Goal: Use online tool/utility: Utilize a website feature to perform a specific function

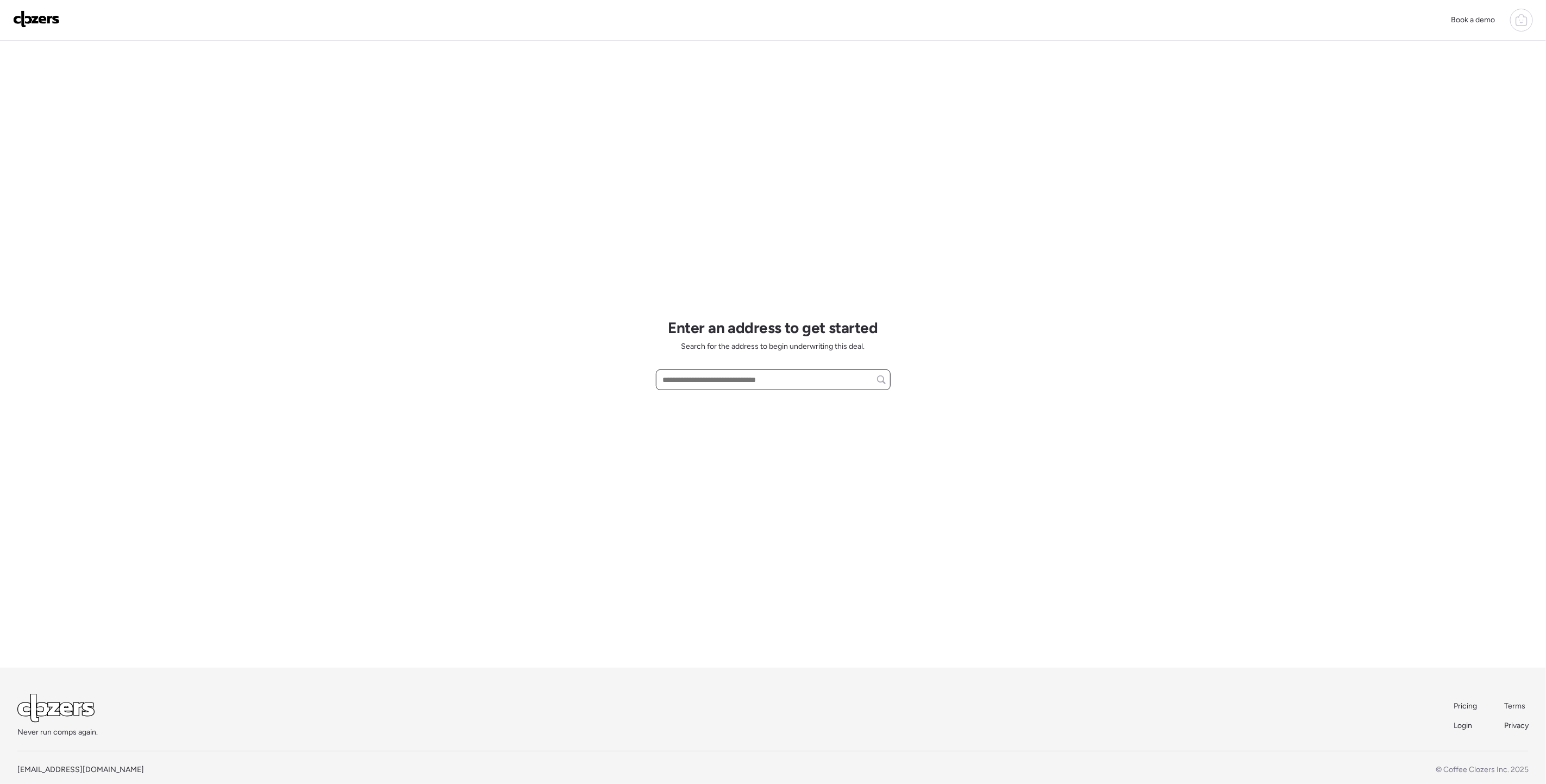
click at [729, 382] on input "text" at bounding box center [773, 379] width 225 height 15
click at [731, 402] on span "[STREET_ADDRESS]" at bounding box center [695, 400] width 71 height 11
type input "**********"
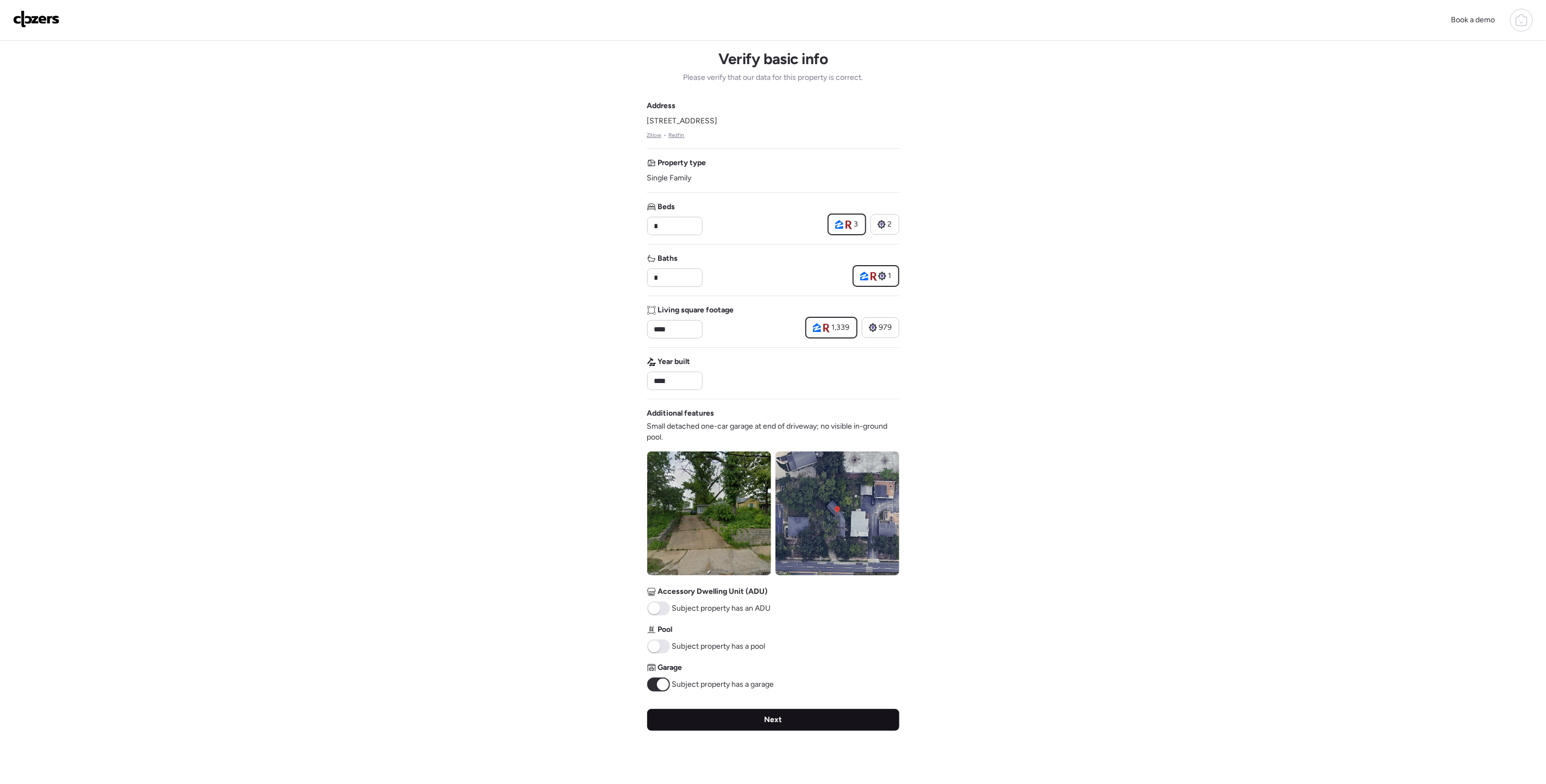
click at [728, 719] on div "Next" at bounding box center [773, 720] width 252 height 22
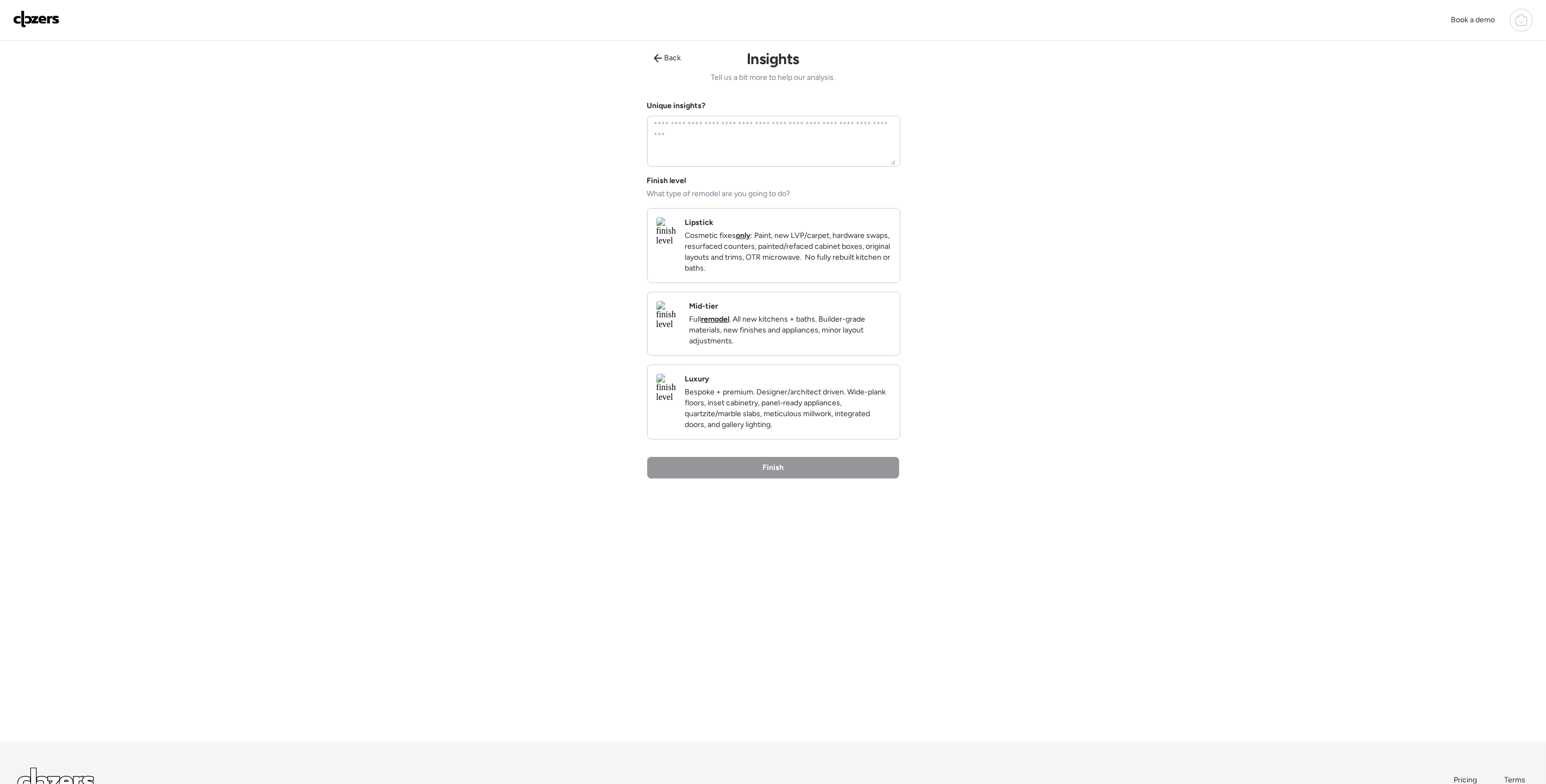
click at [676, 402] on img at bounding box center [666, 388] width 19 height 28
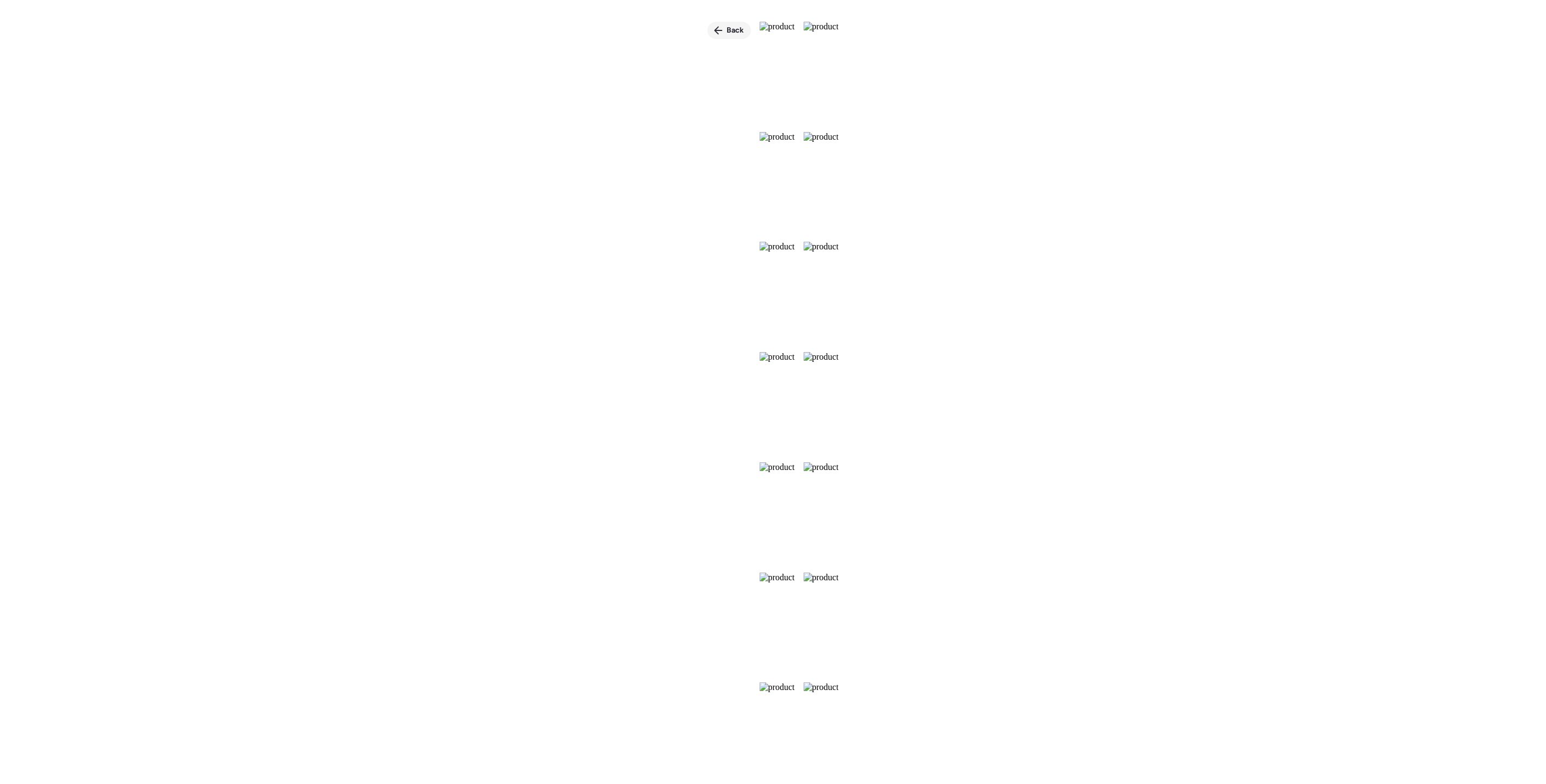
click at [707, 26] on div "Back" at bounding box center [729, 30] width 44 height 18
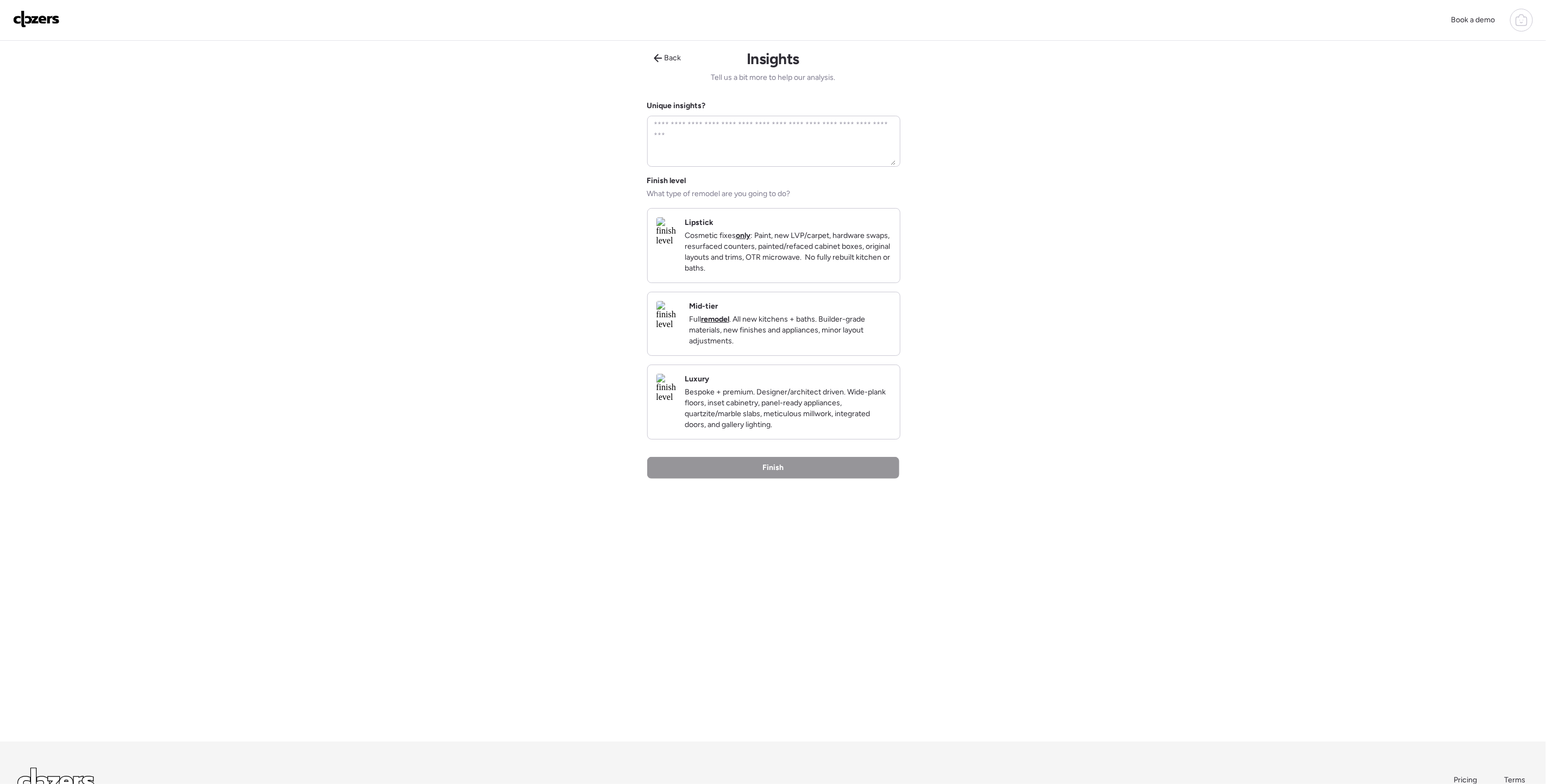
click at [845, 423] on p "Bespoke + premium. Designer/architect driven. Wide-plank floors, inset cabinetr…" at bounding box center [788, 409] width 206 height 44
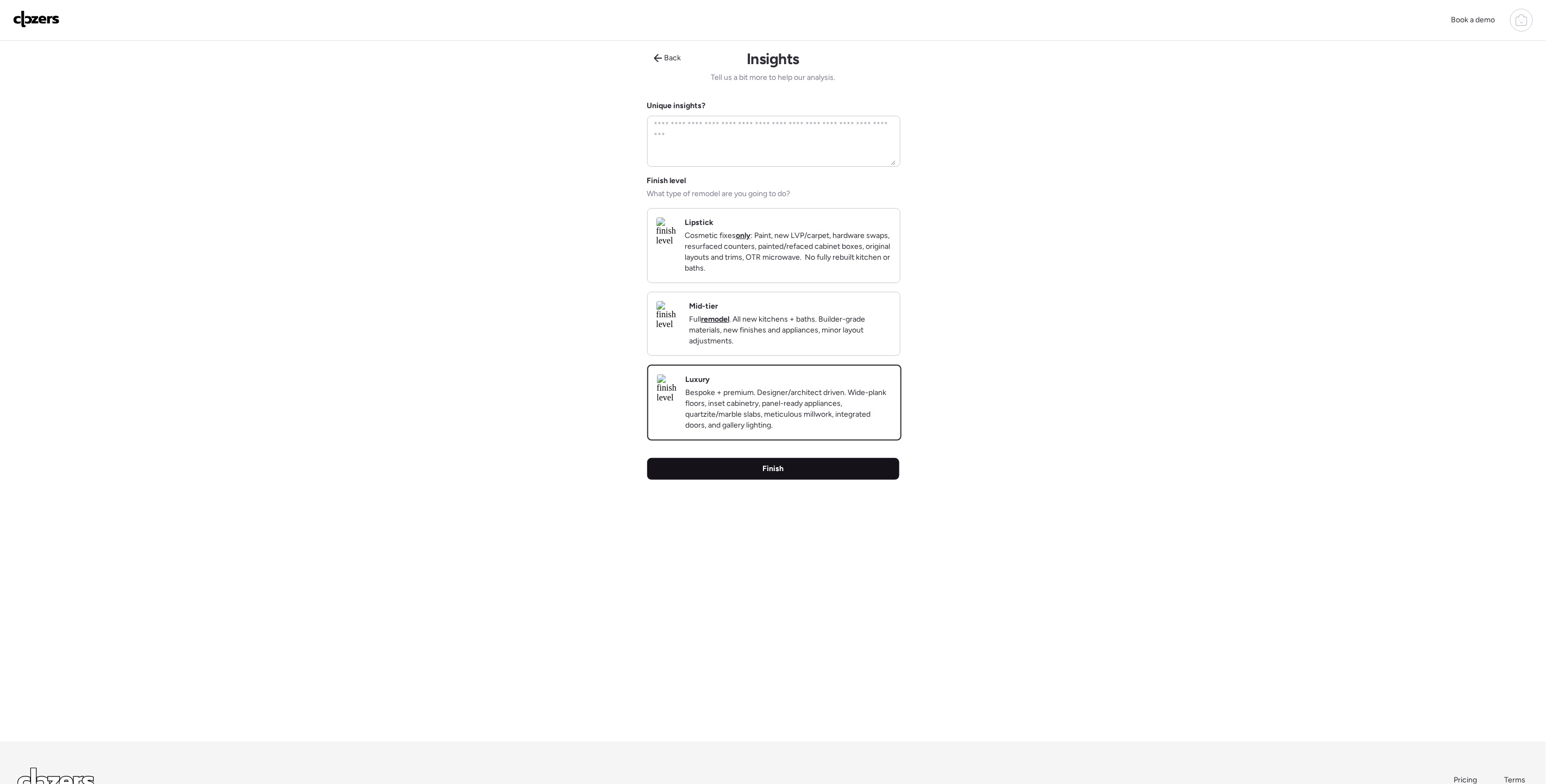
click at [814, 480] on div "Finish" at bounding box center [773, 469] width 252 height 22
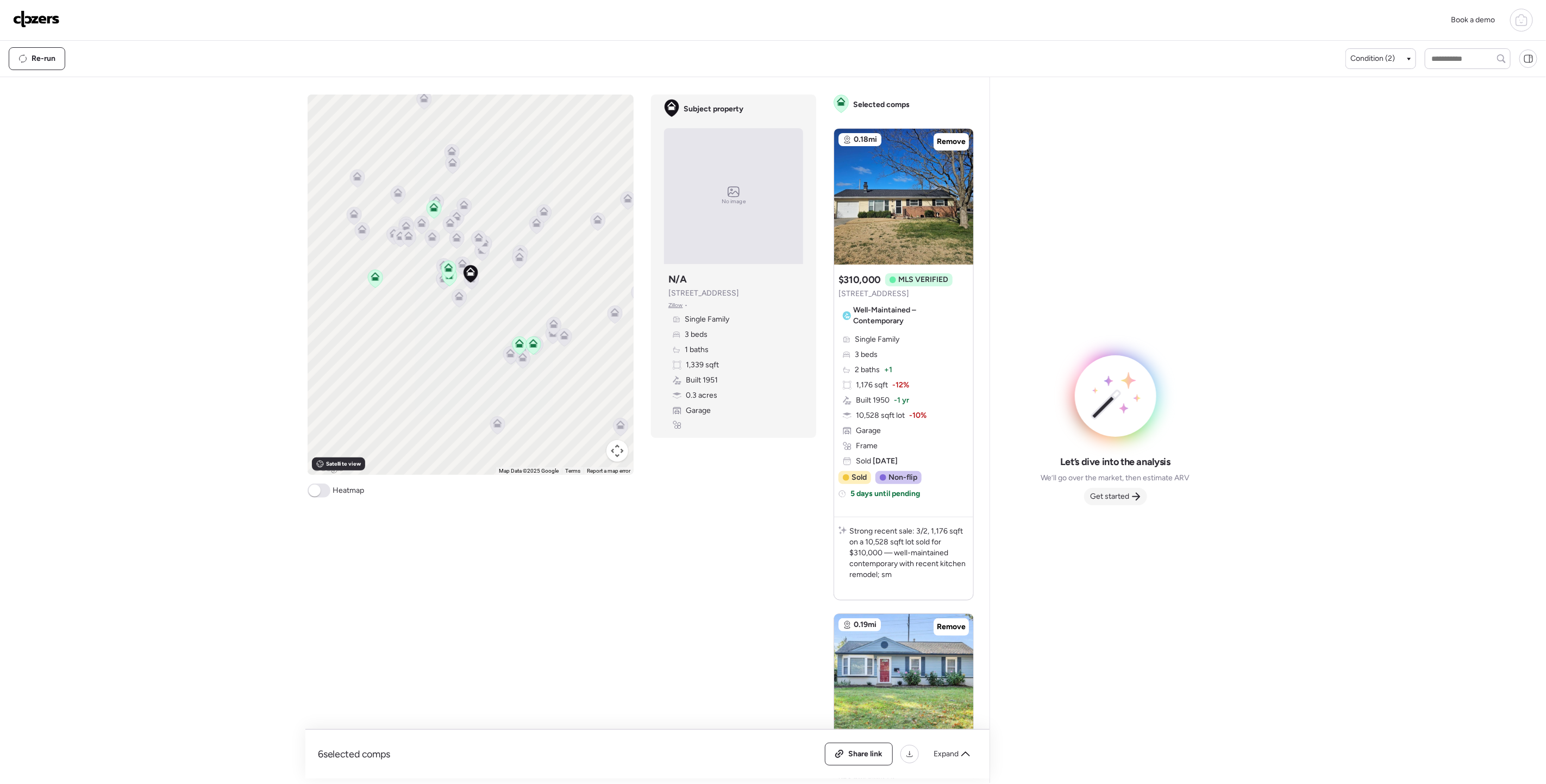
click at [1108, 498] on span "Get started" at bounding box center [1110, 497] width 39 height 11
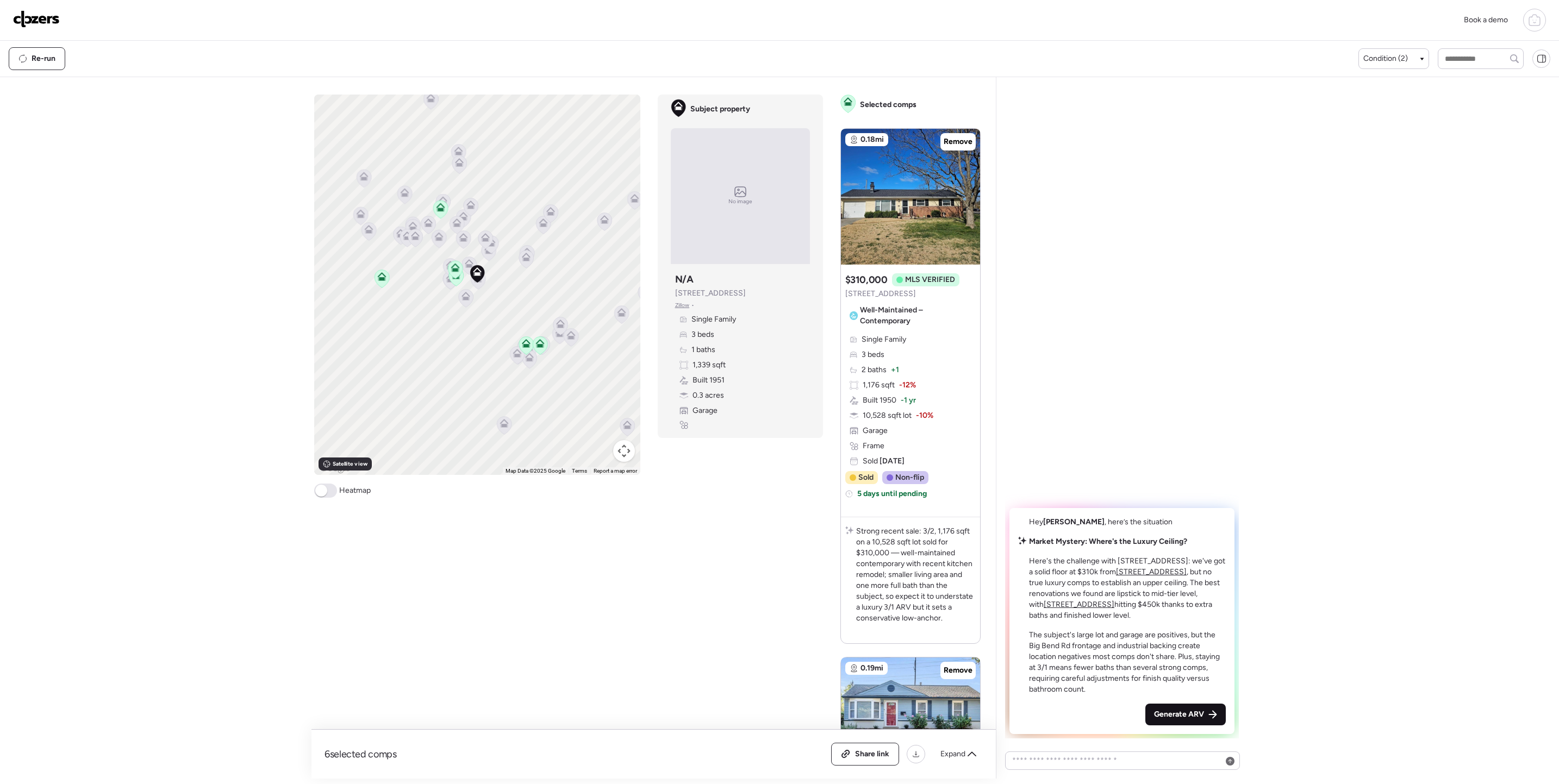
click at [1189, 718] on span "Generate ARV" at bounding box center [1179, 714] width 50 height 11
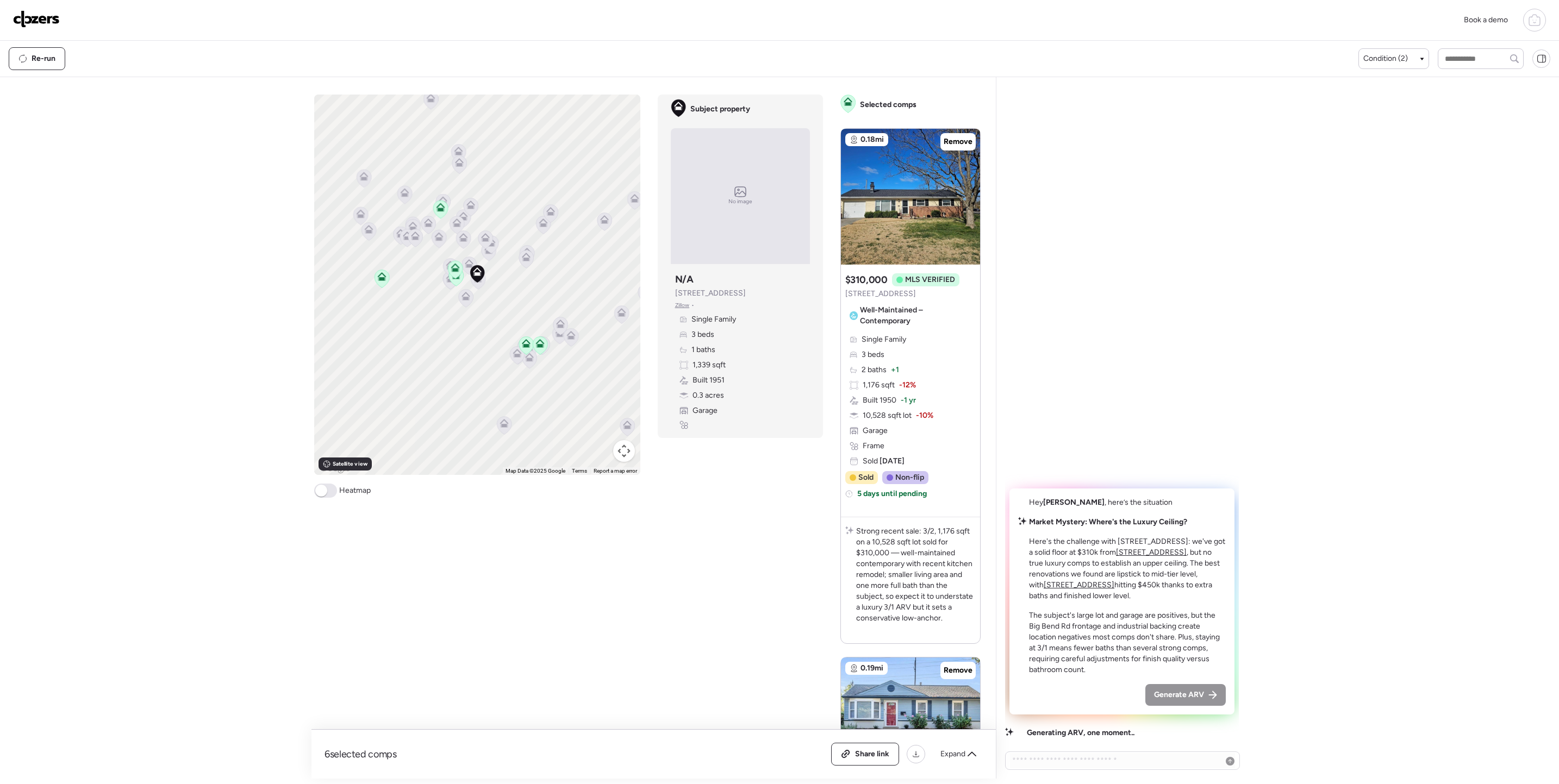
click at [1097, 631] on p "The subject's large lot and garage are positives, but the Big Bend Rd frontage …" at bounding box center [1127, 643] width 197 height 65
